Goal: Transaction & Acquisition: Obtain resource

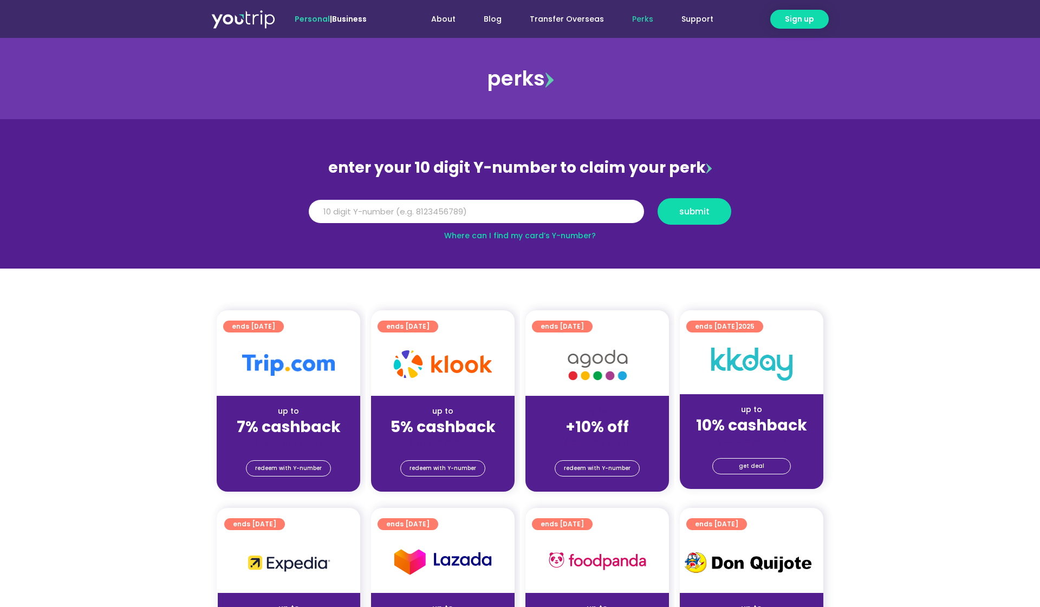
click at [471, 214] on input "Y Number" at bounding box center [476, 212] width 335 height 24
type input "8133270580"
click at [709, 222] on button "submit" at bounding box center [694, 211] width 74 height 27
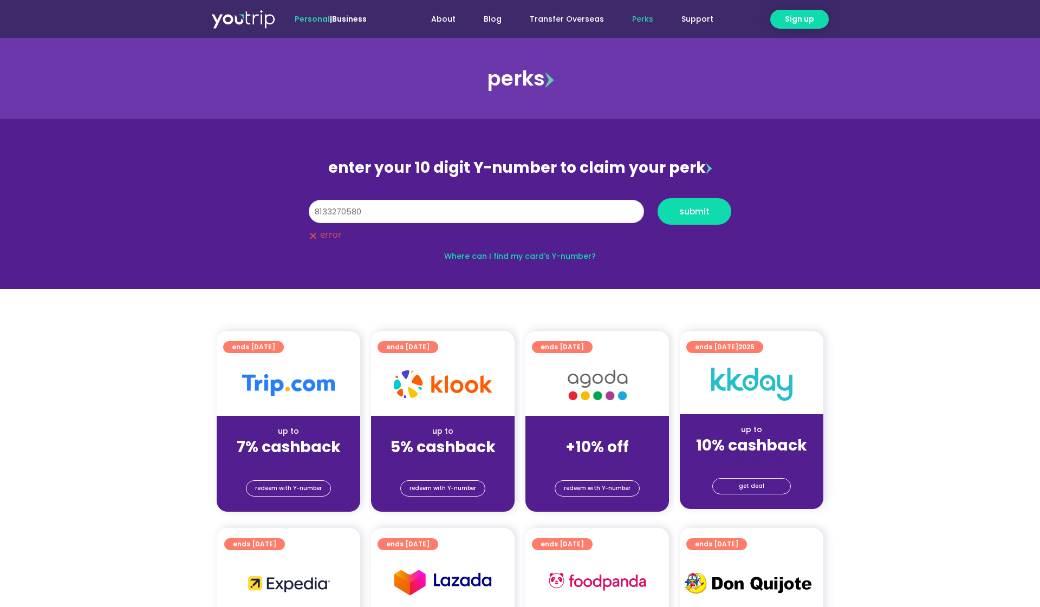
click at [576, 213] on input "8133270580" at bounding box center [476, 212] width 335 height 24
click at [689, 218] on button "submit" at bounding box center [694, 211] width 74 height 27
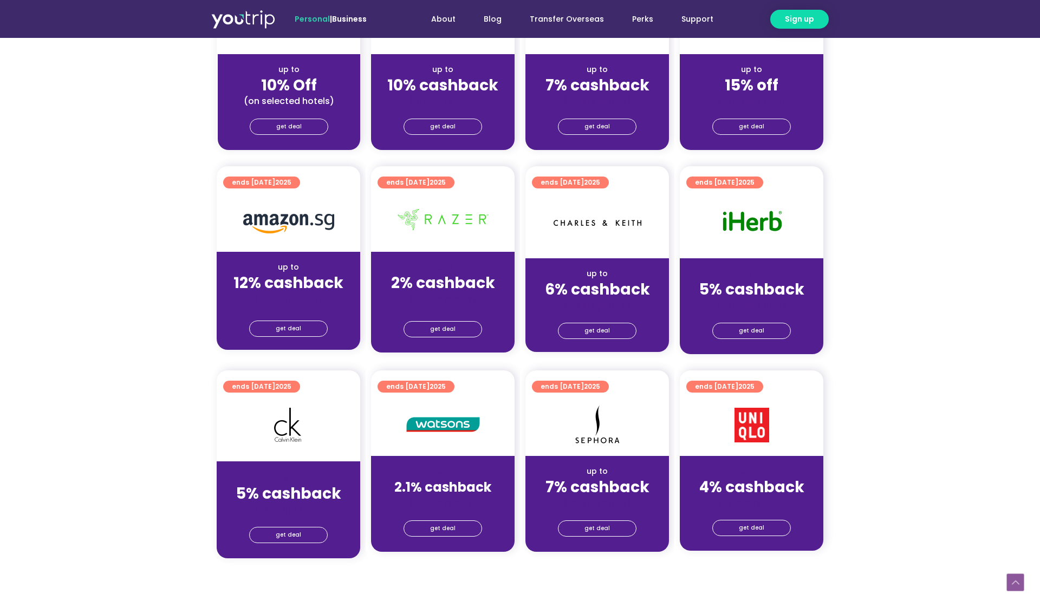
scroll to position [649, 0]
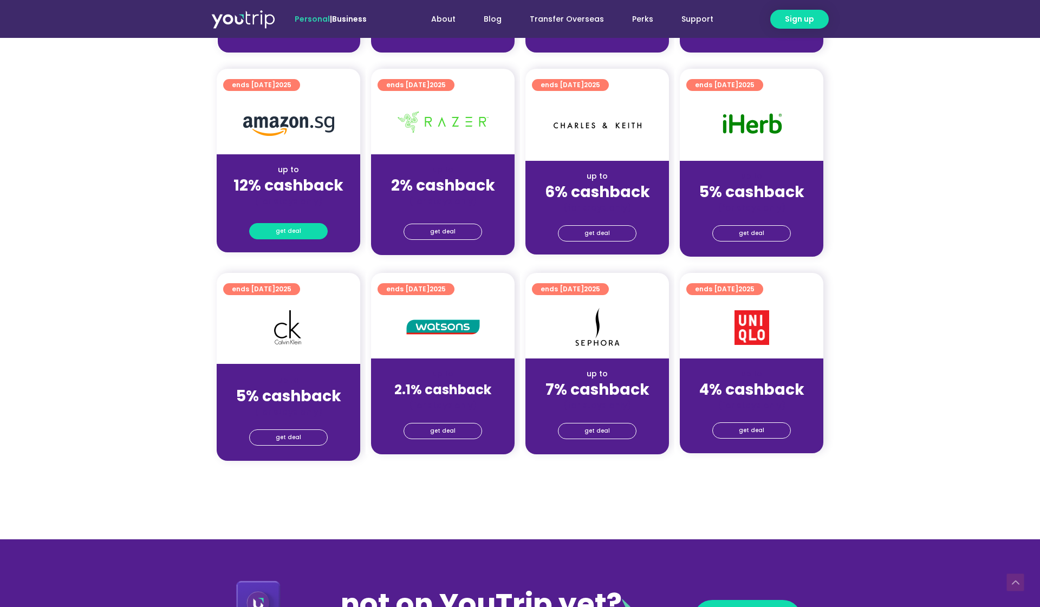
click at [278, 230] on span "get deal" at bounding box center [288, 231] width 25 height 15
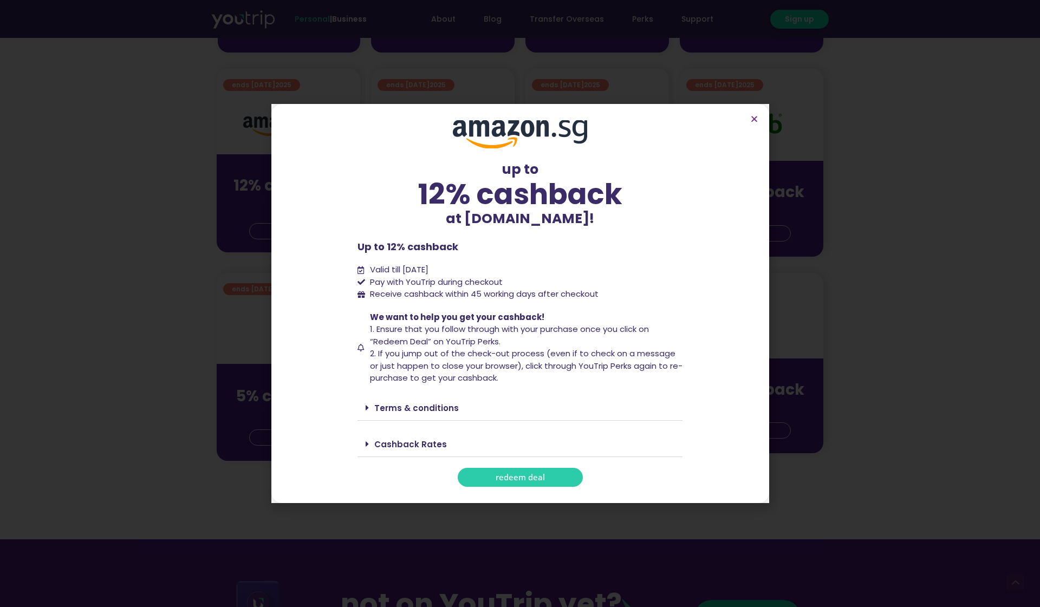
click at [506, 478] on span "redeem deal" at bounding box center [520, 477] width 49 height 8
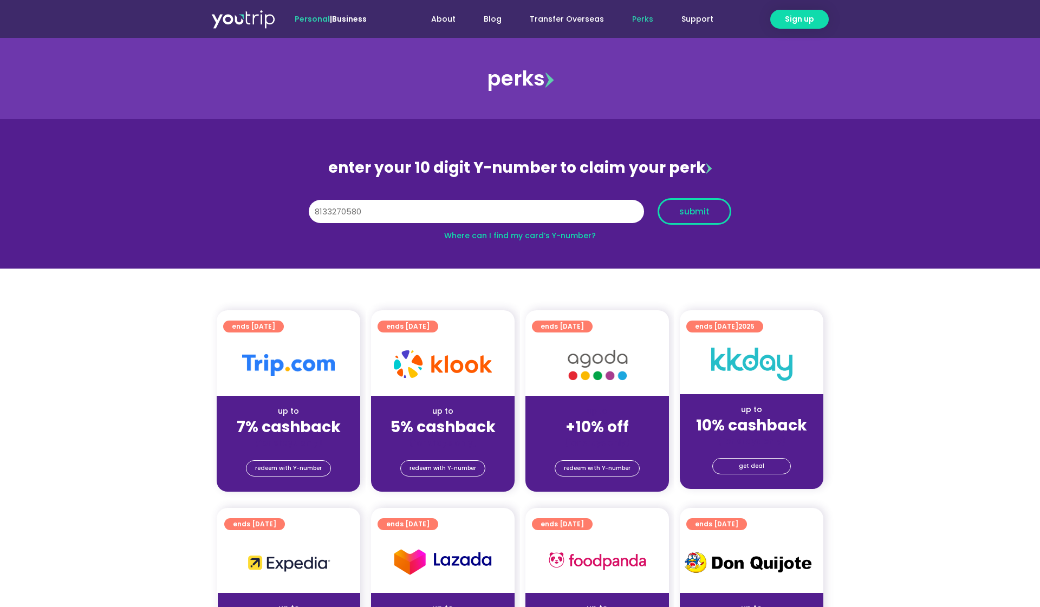
type input "8133270580"
click at [700, 213] on span "submit" at bounding box center [694, 211] width 30 height 8
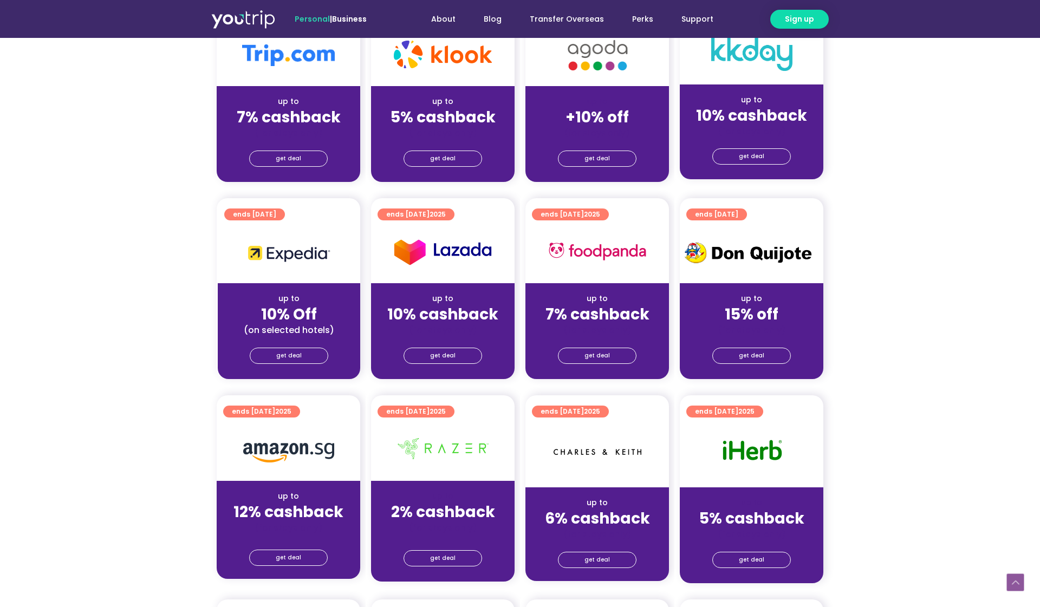
scroll to position [334, 0]
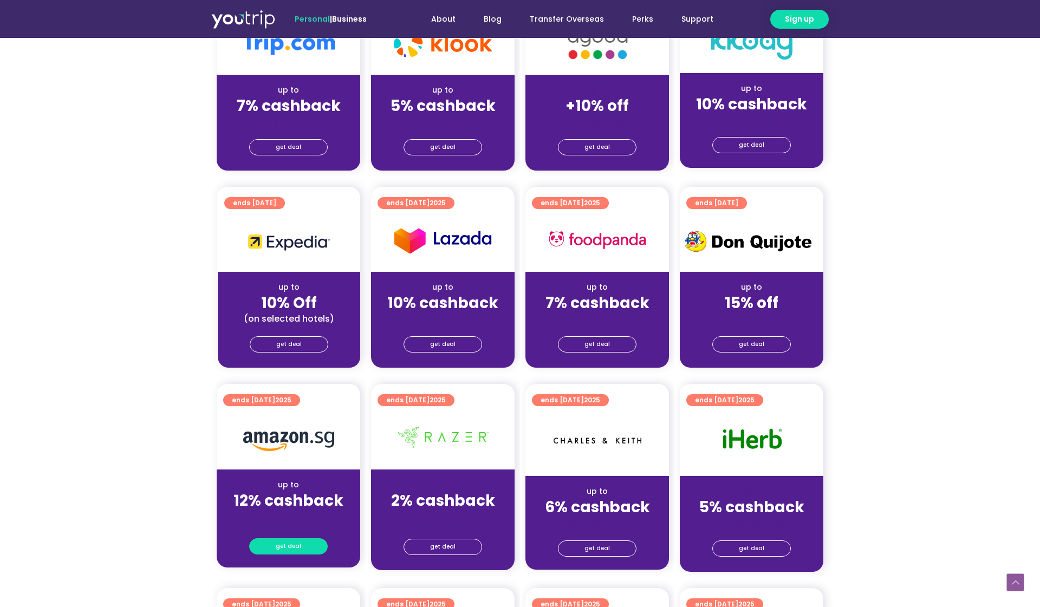
click at [270, 546] on link "get deal" at bounding box center [288, 546] width 79 height 16
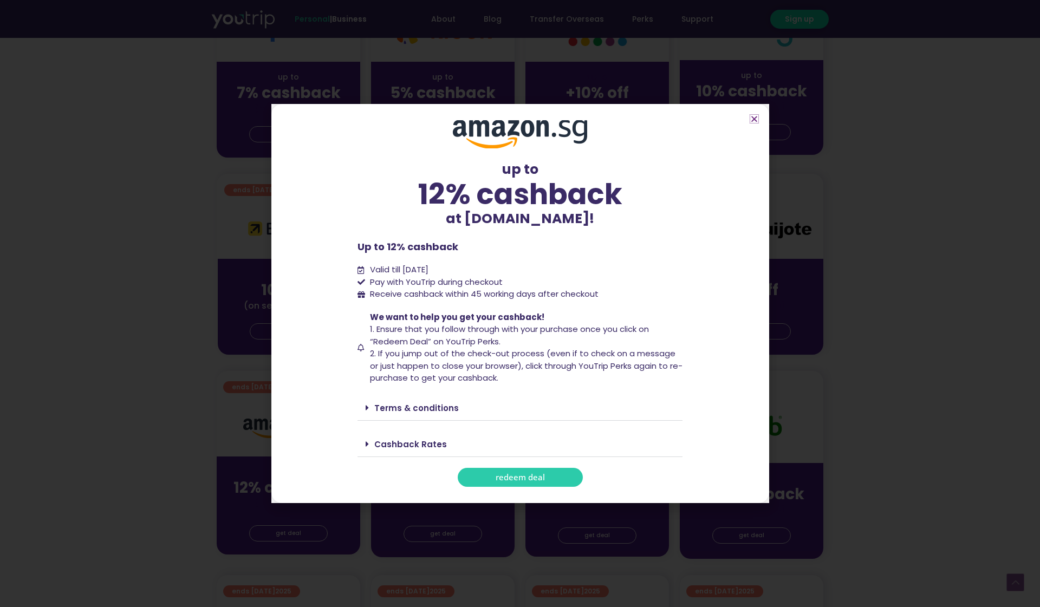
scroll to position [346, 0]
click at [367, 399] on div "Terms & conditions" at bounding box center [519, 407] width 325 height 25
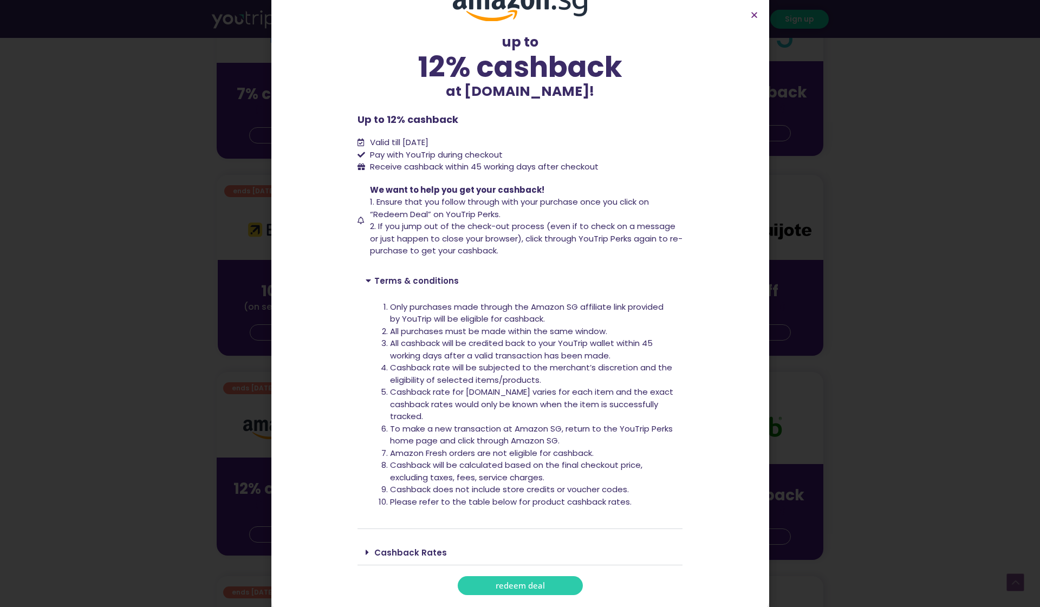
scroll to position [23, 0]
click at [365, 545] on div "Cashback Rates" at bounding box center [519, 553] width 325 height 25
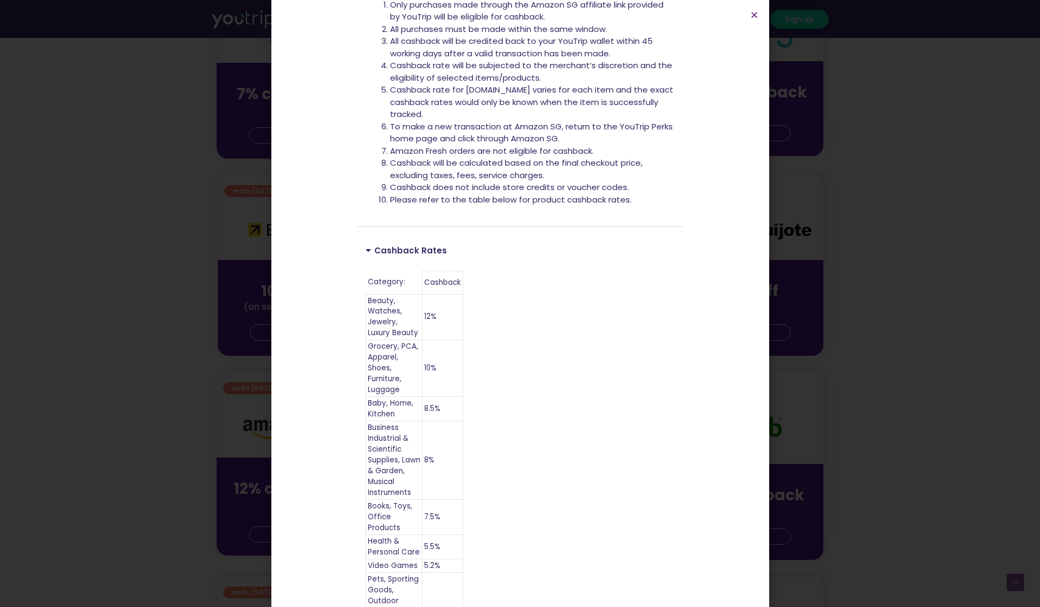
scroll to position [325, 0]
